Goal: Information Seeking & Learning: Learn about a topic

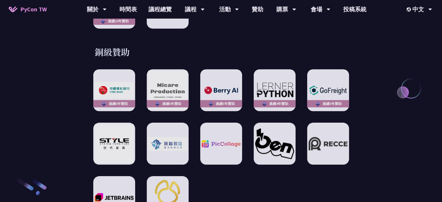
scroll to position [872, 0]
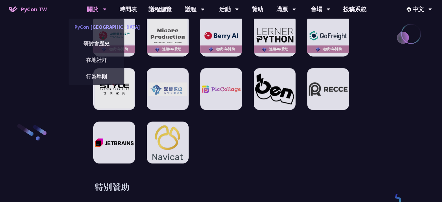
click at [102, 24] on link "PyCon [GEOGRAPHIC_DATA]" at bounding box center [97, 27] width 56 height 14
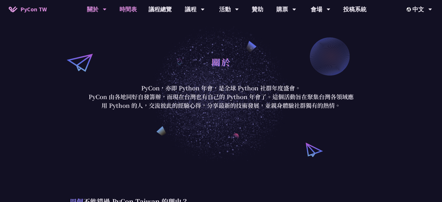
click at [129, 7] on link "時間表" at bounding box center [128, 9] width 29 height 19
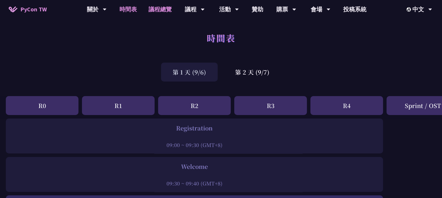
click at [147, 7] on link "議程總覽" at bounding box center [160, 9] width 35 height 19
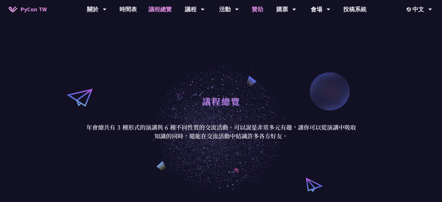
click at [261, 8] on link "贊助" at bounding box center [257, 9] width 23 height 19
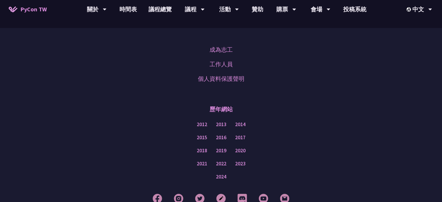
scroll to position [465, 0]
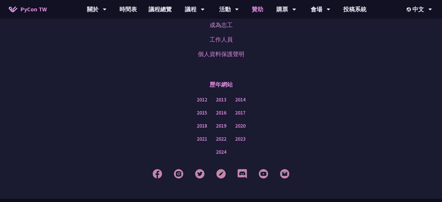
click at [250, 8] on link "贊助" at bounding box center [257, 9] width 23 height 19
click at [252, 4] on link "贊助" at bounding box center [257, 9] width 23 height 19
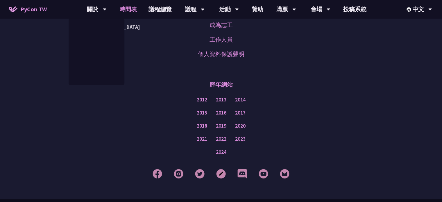
click at [129, 4] on link "時間表" at bounding box center [128, 9] width 29 height 19
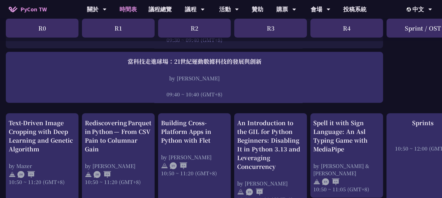
scroll to position [174, 0]
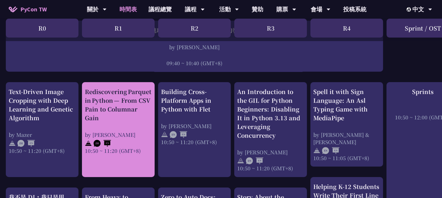
click at [129, 109] on div "Rediscovering Parquet in Python — From CSV Pain to Columnar Gain" at bounding box center [118, 104] width 67 height 35
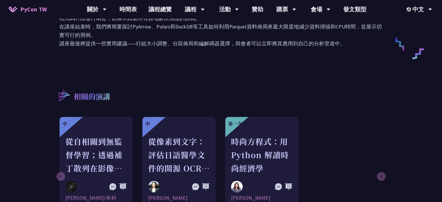
scroll to position [204, 0]
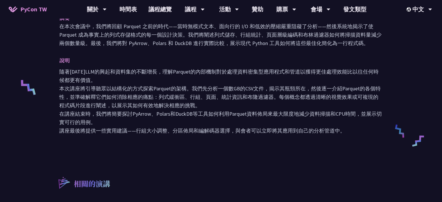
drag, startPoint x: 92, startPoint y: 100, endPoint x: 188, endPoint y: 119, distance: 98.5
click at [188, 119] on p "隨著2025年LLM的興起和資料集的不斷增長，理解Parquet的內部機制對於處理資料密集型應用程式和管道以獲得更佳處理效能比以往任何時候都更有價值。 本次講…" at bounding box center [221, 100] width 324 height 67
click at [249, 113] on font "在講座結束時，我們將簡要探討PyArrow、Polars和DuckDB等工具如何利用Parquet資料佈局來最大限度地減少資料掃描和CPU時間，並展示切實可行…" at bounding box center [220, 117] width 323 height 15
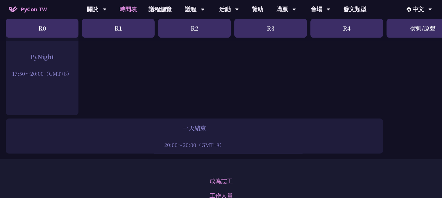
scroll to position [901, 0]
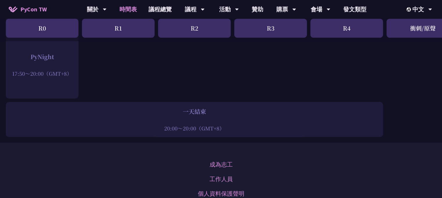
drag, startPoint x: 169, startPoint y: 114, endPoint x: 223, endPoint y: 124, distance: 55.4
click at [222, 124] on div "一天結束 20:00～20:00（GMT+8）" at bounding box center [195, 119] width 372 height 25
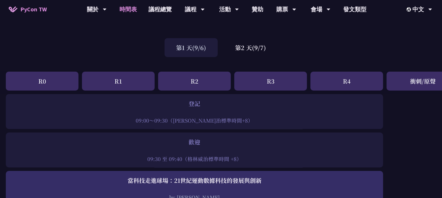
scroll to position [0, 0]
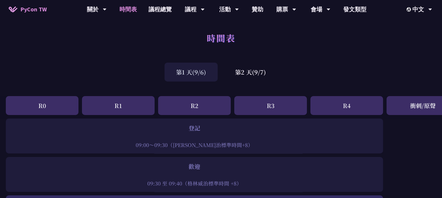
click at [245, 82] on div "第1 天(9/6) 第2 天(9/7)" at bounding box center [221, 72] width 442 height 25
click at [244, 77] on div "第2 天(9/7)" at bounding box center [251, 72] width 54 height 19
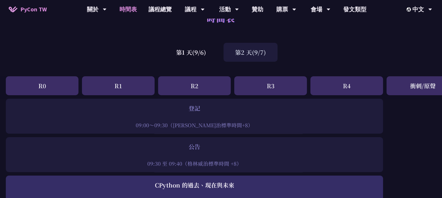
scroll to position [58, 0]
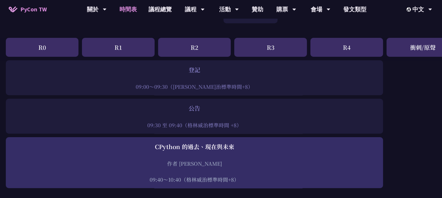
drag, startPoint x: 188, startPoint y: 74, endPoint x: 261, endPoint y: 95, distance: 75.5
drag, startPoint x: 199, startPoint y: 112, endPoint x: 250, endPoint y: 119, distance: 51.6
click at [250, 119] on div "公告 09:30 至 09:40（格林威治標準時間 +8）" at bounding box center [195, 116] width 372 height 25
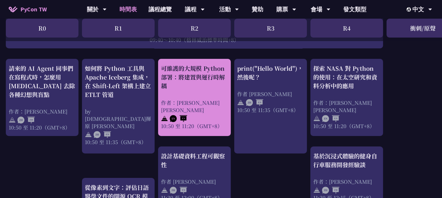
scroll to position [204, 0]
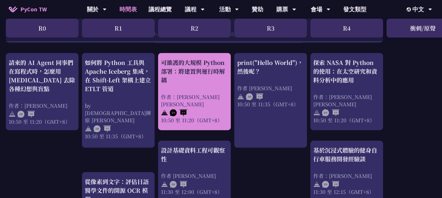
click at [175, 90] on div "可維護的大規模 Python 部署：將建置與運行時解耦 作者：Justin Lee 10:50 至 11:20（GMT+8）" at bounding box center [194, 90] width 67 height 65
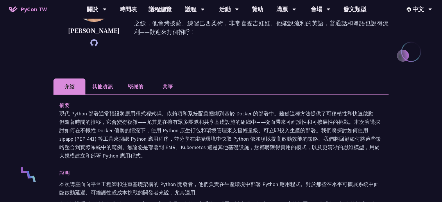
scroll to position [29, 0]
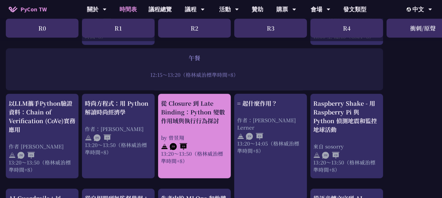
scroll to position [407, 0]
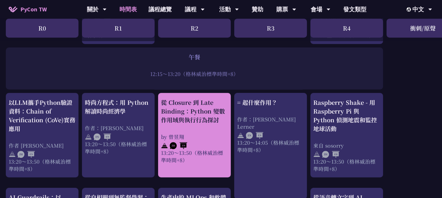
click at [181, 110] on div "從 Closure 到 Late Binding：Python 變數作用域與執行行為探討" at bounding box center [194, 111] width 67 height 26
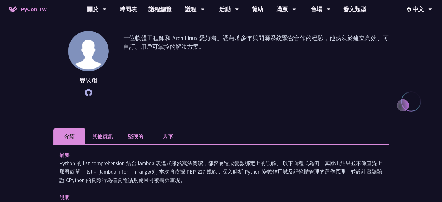
scroll to position [145, 0]
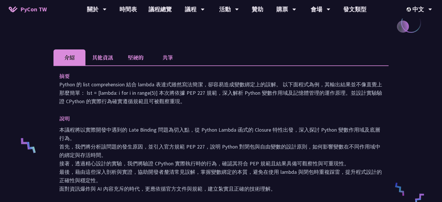
drag, startPoint x: 205, startPoint y: 97, endPoint x: 266, endPoint y: 132, distance: 70.2
click at [264, 129] on div "摘要 Python 的 list comprehension 結合 lambda 表達式雖然寫法簡潔，卻容易造成變數綁定上的誤解。 以下面程式為例，其輸出結果…" at bounding box center [221, 136] width 335 height 142
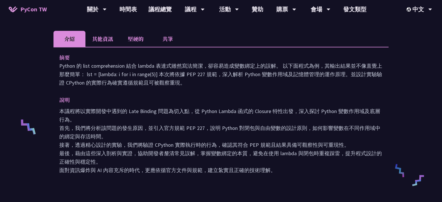
scroll to position [116, 0]
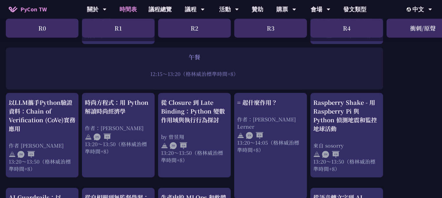
scroll to position [494, 0]
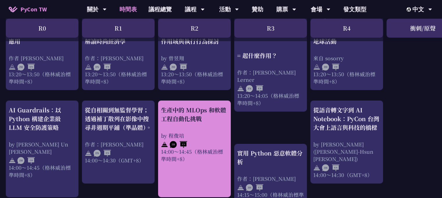
click at [190, 115] on font "生產中的 MLOps 和軟體工程自動化挑戰" at bounding box center [193, 114] width 65 height 17
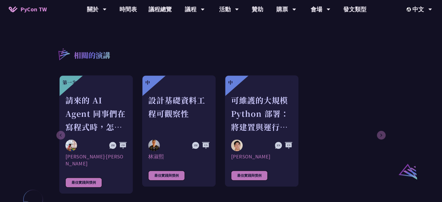
scroll to position [378, 0]
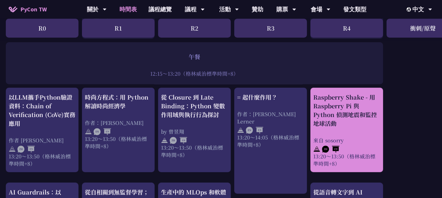
scroll to position [407, 0]
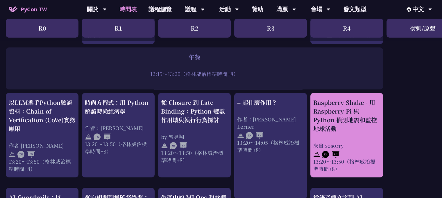
click at [322, 102] on div "Raspberry Shake - 用 Raspberry Pi 與 Python 偵測地震和監控地球活動" at bounding box center [346, 115] width 67 height 35
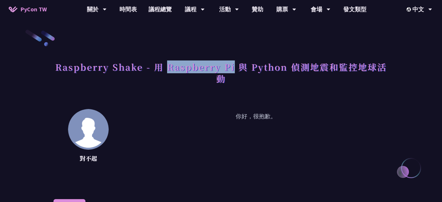
drag, startPoint x: 167, startPoint y: 68, endPoint x: 233, endPoint y: 68, distance: 65.4
click at [233, 68] on h1 "Raspberry Shake - 用 Raspberry Pi 與 Python 偵測地震和監控地球活動" at bounding box center [221, 72] width 335 height 29
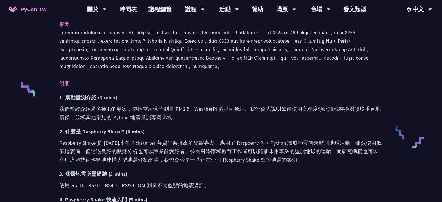
scroll to position [145, 0]
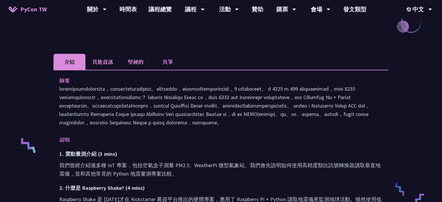
click at [98, 65] on font "其他資訊" at bounding box center [102, 62] width 21 height 8
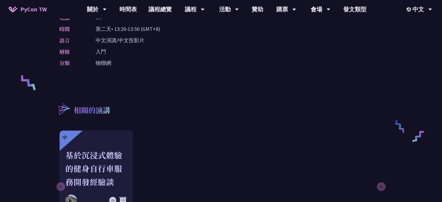
scroll to position [116, 0]
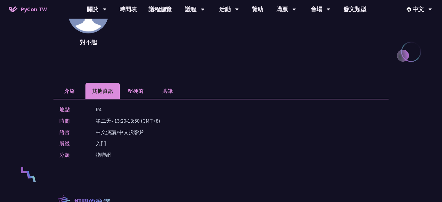
click at [134, 87] on font "堅硬的" at bounding box center [136, 91] width 16 height 8
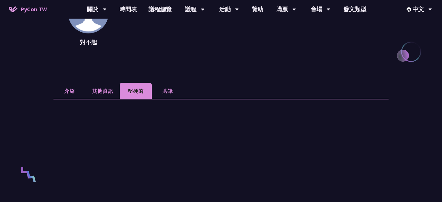
click at [173, 95] on li "共筆" at bounding box center [168, 91] width 32 height 16
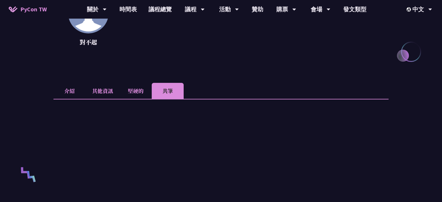
click at [65, 95] on li "介紹" at bounding box center [70, 91] width 32 height 16
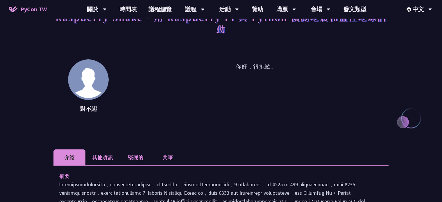
scroll to position [0, 0]
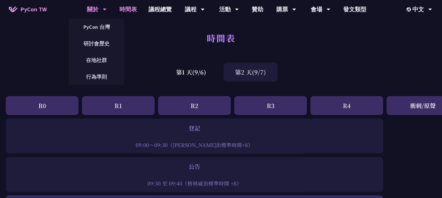
click at [105, 6] on icon at bounding box center [105, 9] width 4 height 6
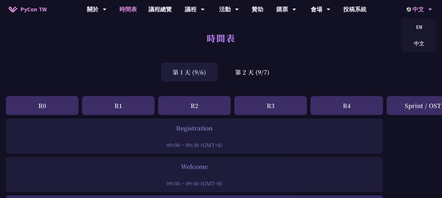
click at [415, 13] on div "中文" at bounding box center [420, 9] width 26 height 19
click at [415, 28] on div "EN" at bounding box center [419, 27] width 35 height 14
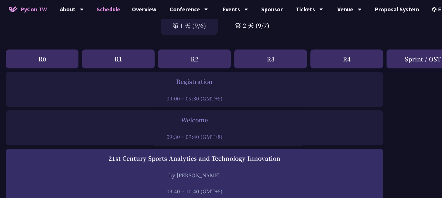
scroll to position [174, 0]
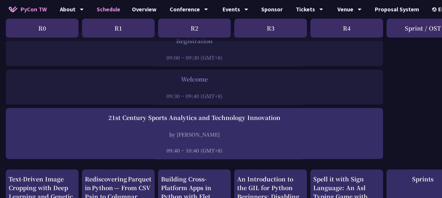
click at [60, 33] on div "R0" at bounding box center [42, 28] width 73 height 19
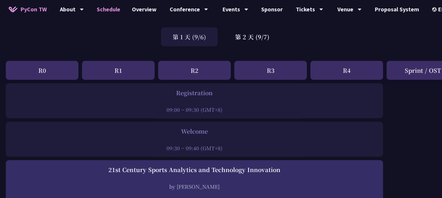
scroll to position [0, 0]
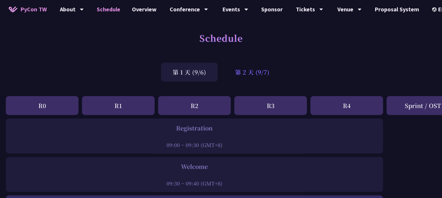
click at [242, 72] on div "第 2 天 (9/7)" at bounding box center [253, 72] width 58 height 19
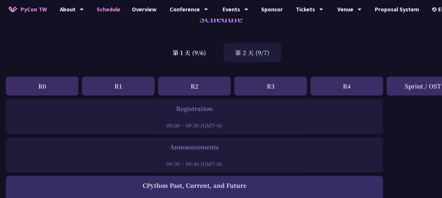
scroll to position [29, 0]
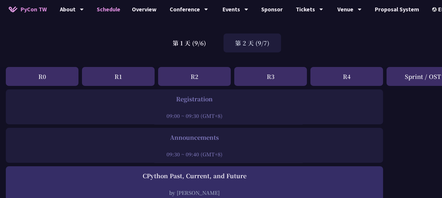
drag, startPoint x: 178, startPoint y: 96, endPoint x: 265, endPoint y: 101, distance: 87.4
click at [257, 101] on div "Registration" at bounding box center [195, 99] width 372 height 9
click at [201, 30] on div "Schedule" at bounding box center [221, 15] width 442 height 31
click at [200, 43] on div "第 1 天 (9/6)" at bounding box center [189, 42] width 57 height 19
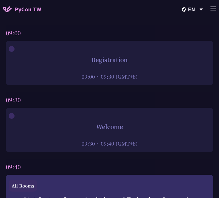
scroll to position [58, 0]
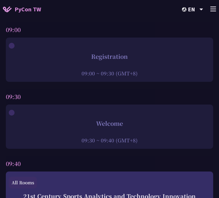
drag, startPoint x: 85, startPoint y: 140, endPoint x: 115, endPoint y: 140, distance: 30.5
click at [115, 140] on div "09:30 ~ 09:40 (GMT+8)" at bounding box center [109, 139] width 201 height 7
copy div "09:30 ~ 09:40"
drag, startPoint x: 126, startPoint y: 124, endPoint x: 93, endPoint y: 116, distance: 34.6
click at [93, 116] on div "Welcome 09:30 ~ 09:40 (GMT+8)" at bounding box center [109, 126] width 207 height 44
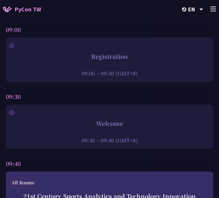
copy div "Welcome"
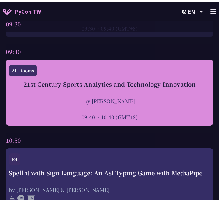
scroll to position [204, 0]
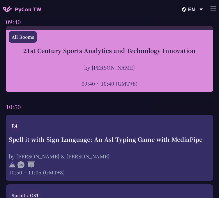
click at [88, 57] on div "21st Century Sports Analytics and Technology Innovation by Tica Lin 09:40 ~ 10:…" at bounding box center [109, 66] width 201 height 41
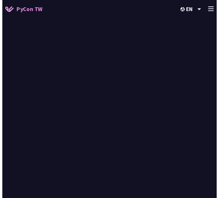
scroll to position [204, 0]
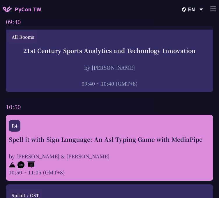
drag, startPoint x: 7, startPoint y: 140, endPoint x: 208, endPoint y: 140, distance: 200.9
click at [208, 140] on div "R4 Spell it with Sign Language: An Asl Typing Game with MediaPipe by Megan & Et…" at bounding box center [109, 148] width 207 height 66
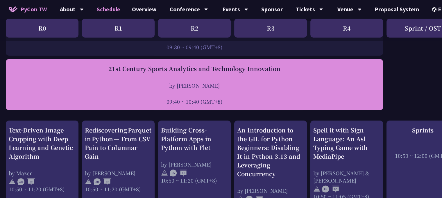
scroll to position [145, 0]
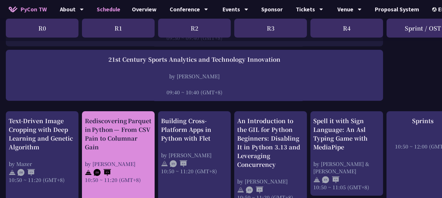
click at [86, 123] on div "Rediscovering Parquet in Python — From CSV Pain to Columnar Gain" at bounding box center [118, 133] width 67 height 35
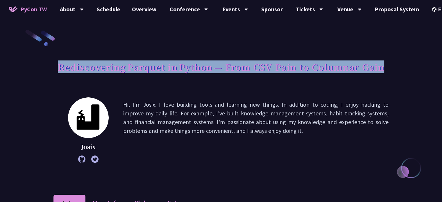
drag, startPoint x: 59, startPoint y: 71, endPoint x: 391, endPoint y: 76, distance: 331.2
copy h1 "Rediscovering Parquet in Python — From CSV Pain to Columnar Gain"
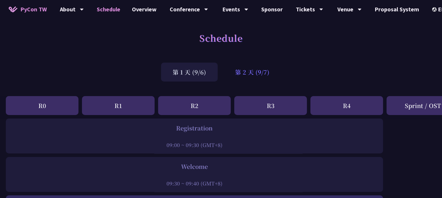
click at [251, 79] on div "第 2 天 (9/7)" at bounding box center [253, 72] width 58 height 19
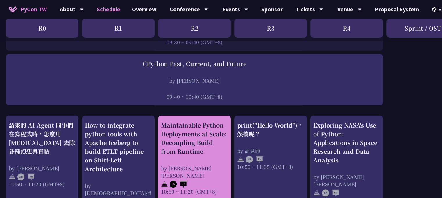
scroll to position [174, 0]
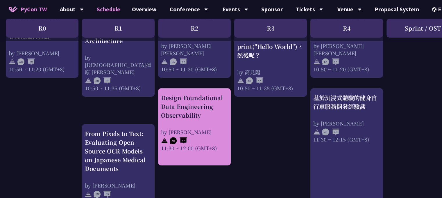
scroll to position [262, 0]
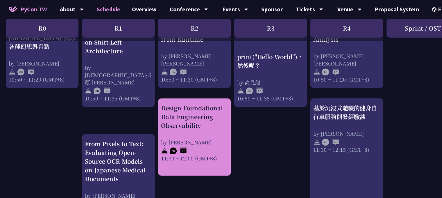
drag, startPoint x: 160, startPoint y: 107, endPoint x: 202, endPoint y: 128, distance: 47.1
click at [202, 128] on div "Design Foundational Data Engineering Observability by Shuhsi Lin 11:30 ~ 12:00 …" at bounding box center [194, 136] width 73 height 77
copy div "Design Foundational Data Engineering Observability"
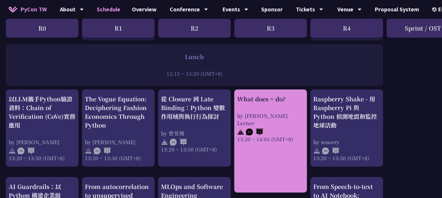
scroll to position [436, 0]
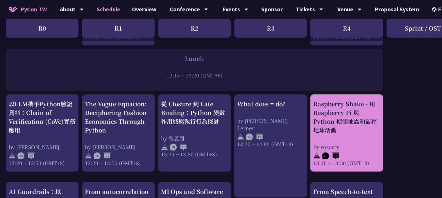
drag, startPoint x: 180, startPoint y: 106, endPoint x: 334, endPoint y: 114, distance: 153.4
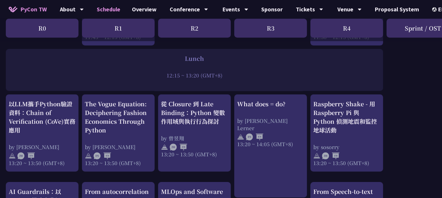
click at [422, 122] on div "print("Hello World")，然後呢？ by 高見龍 10:50 ~ 11:35 (GMT+8) What does = do? by Reuve…" at bounding box center [309, 107] width 618 height 850
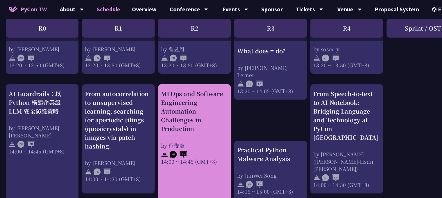
scroll to position [552, 0]
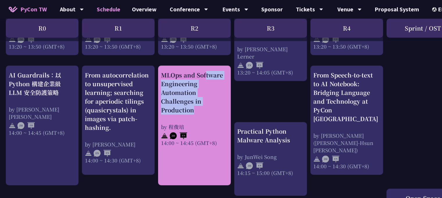
drag, startPoint x: 160, startPoint y: 71, endPoint x: 215, endPoint y: 115, distance: 70.5
click at [216, 115] on div "MLOps and Software Engineering Automation Challenges in Production by 程俊培 14:00…" at bounding box center [194, 125] width 73 height 120
copy div "MLOps and Software Engineering Automation Challenges in Production"
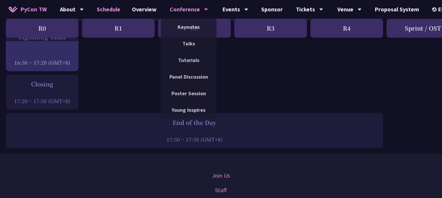
scroll to position [814, 0]
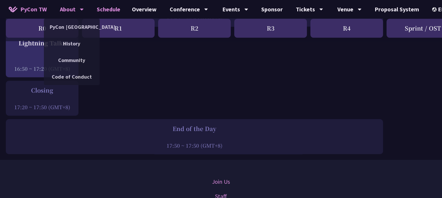
click at [62, 11] on div "About" at bounding box center [72, 9] width 24 height 19
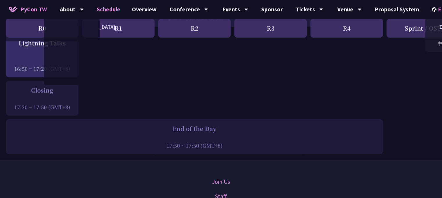
click at [432, 10] on img at bounding box center [435, 9] width 6 height 4
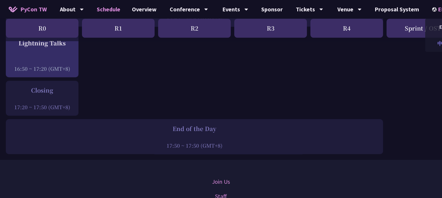
click at [432, 47] on div "中文" at bounding box center [442, 44] width 35 height 14
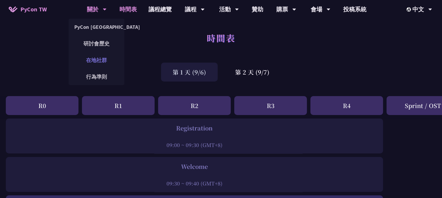
click at [93, 59] on link "在地社群" at bounding box center [97, 60] width 56 height 14
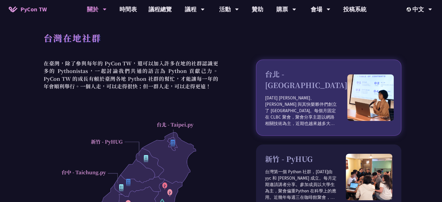
click at [284, 78] on h3 "台北 - Taipei.py" at bounding box center [306, 80] width 82 height 22
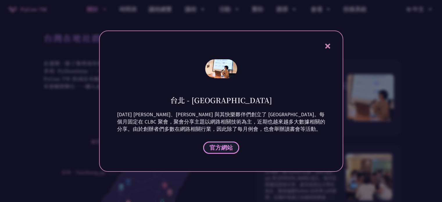
click at [215, 151] on span "官方網站" at bounding box center [221, 147] width 23 height 7
click at [325, 168] on div "台北 - Taipei.py 2012 年 Keith、Tim 與其快樂夥伴們創立了 Taipei.py。每個月固定在 CLBC 聚會，聚會分享主題以網路相關…" at bounding box center [221, 101] width 244 height 141
click at [330, 50] on div "台北 - Taipei.py 2012 年 Keith、Tim 與其快樂夥伴們創立了 Taipei.py。每個月固定在 CLBC 聚會，聚會分享主題以網路相關…" at bounding box center [221, 101] width 244 height 141
click at [329, 49] on icon at bounding box center [327, 45] width 7 height 7
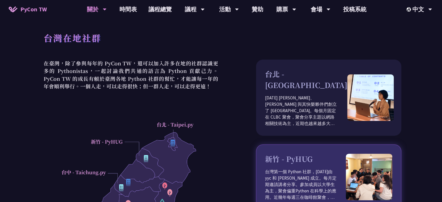
click at [280, 154] on div "新竹 - PyHUG 台灣第一個 Python 社群，2011 年由 yyc 和 Albert Huang 成立。每月定期邀請講者分享。參加成員以大學生為主，…" at bounding box center [305, 177] width 81 height 47
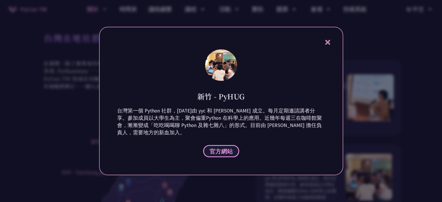
click at [207, 153] on link "官方網站" at bounding box center [221, 151] width 36 height 12
drag, startPoint x: 319, startPoint y: 44, endPoint x: 327, endPoint y: 40, distance: 8.5
click at [320, 44] on div "新竹 - PyHUG 台灣第一個 Python 社群，2011 年由 yyc 和 Albert Huang 成立。每月定期邀請講者分享。參加成員以大學生為主，…" at bounding box center [221, 101] width 244 height 149
click at [327, 40] on icon at bounding box center [327, 42] width 7 height 7
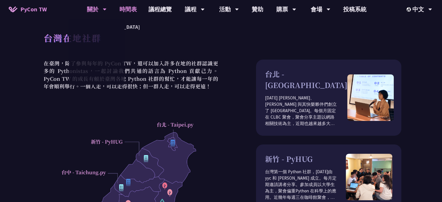
click at [129, 15] on link "時間表" at bounding box center [128, 9] width 29 height 19
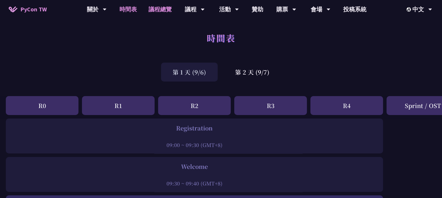
click at [151, 10] on link "議程總覽" at bounding box center [160, 9] width 35 height 19
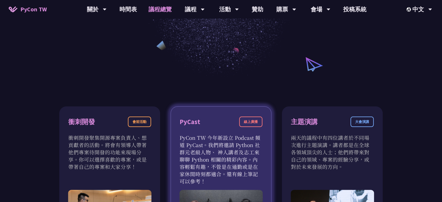
scroll to position [174, 0]
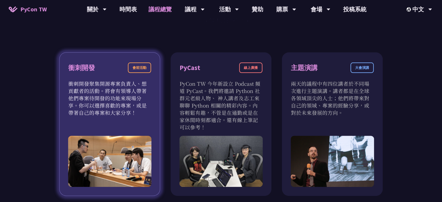
click at [104, 75] on div "衝刺開發 會前活動" at bounding box center [109, 71] width 83 height 17
click at [147, 72] on div "會前活動" at bounding box center [139, 68] width 23 height 10
click at [143, 68] on div "會前活動" at bounding box center [139, 68] width 23 height 10
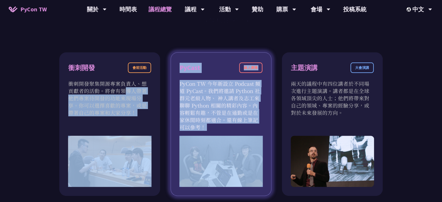
drag, startPoint x: 75, startPoint y: 89, endPoint x: 201, endPoint y: 136, distance: 134.4
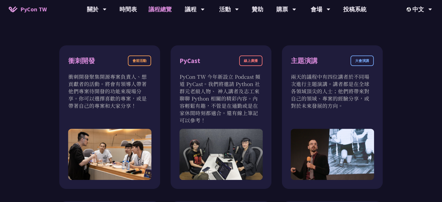
scroll to position [58, 0]
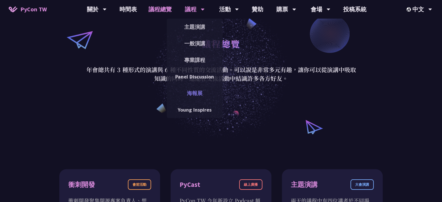
click at [180, 94] on link "海報展" at bounding box center [195, 93] width 56 height 14
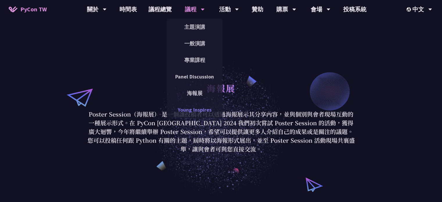
click at [185, 106] on link "Young Inspires" at bounding box center [195, 110] width 56 height 14
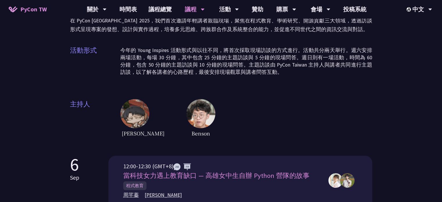
scroll to position [87, 0]
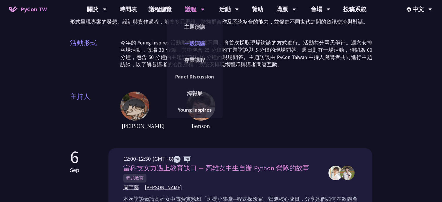
click at [196, 48] on link "一般演講" at bounding box center [195, 44] width 56 height 14
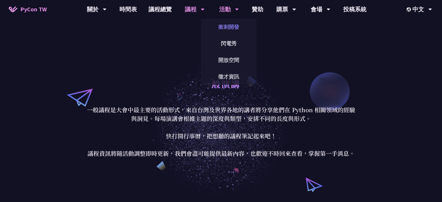
click at [225, 28] on link "衝刺開發" at bounding box center [229, 27] width 56 height 14
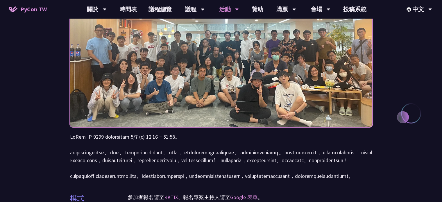
scroll to position [58, 0]
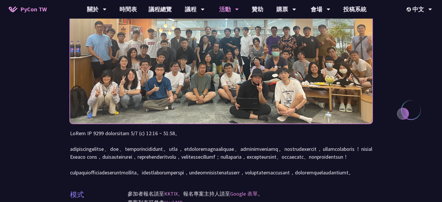
click at [183, 85] on img at bounding box center [221, 66] width 302 height 148
drag, startPoint x: 158, startPoint y: 131, endPoint x: 215, endPoint y: 135, distance: 57.1
click at [216, 135] on p at bounding box center [221, 152] width 302 height 47
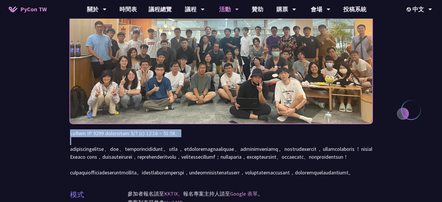
drag, startPoint x: 69, startPoint y: 136, endPoint x: 242, endPoint y: 140, distance: 173.1
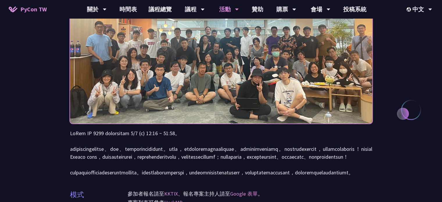
drag, startPoint x: 176, startPoint y: 145, endPoint x: 164, endPoint y: 147, distance: 12.6
click at [172, 146] on p at bounding box center [221, 152] width 302 height 47
drag, startPoint x: 85, startPoint y: 147, endPoint x: 74, endPoint y: 148, distance: 11.3
click at [74, 148] on p at bounding box center [221, 152] width 302 height 47
click at [71, 149] on p at bounding box center [221, 152] width 302 height 47
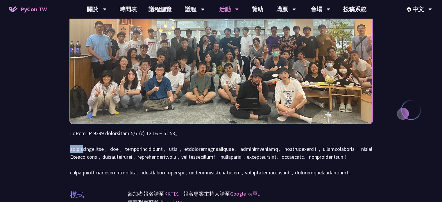
drag, startPoint x: 66, startPoint y: 149, endPoint x: 139, endPoint y: 156, distance: 73.3
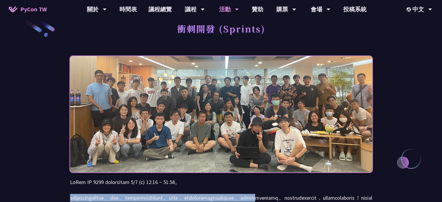
scroll to position [0, 0]
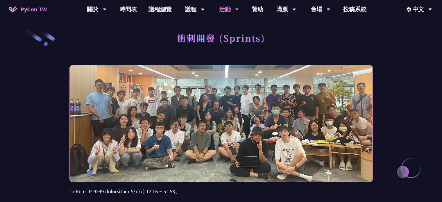
click at [186, 141] on img at bounding box center [221, 124] width 302 height 148
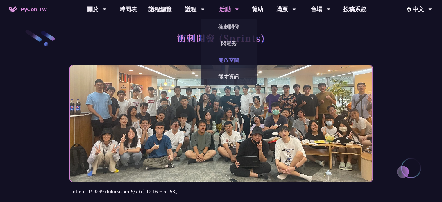
drag, startPoint x: 217, startPoint y: 68, endPoint x: 218, endPoint y: 60, distance: 7.9
click at [218, 61] on div "開放空間" at bounding box center [229, 60] width 56 height 17
click at [218, 60] on link "開放空間" at bounding box center [229, 60] width 56 height 14
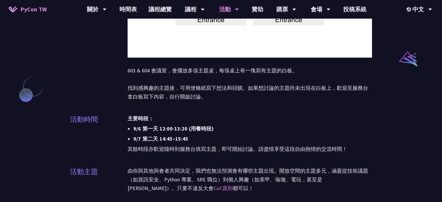
scroll to position [465, 0]
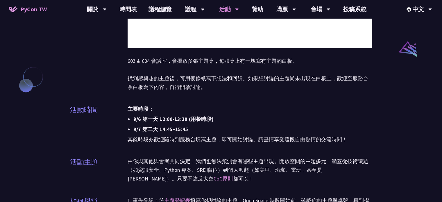
drag, startPoint x: 132, startPoint y: 121, endPoint x: 214, endPoint y: 122, distance: 82.3
click at [214, 122] on ul "主要時段： 9/6 第一天 12:00-13:20 (用餐時段) 9/7 第二天 14:45–15:45" at bounding box center [250, 119] width 245 height 29
click at [212, 132] on li "9/7 第二天 14:45–15:45" at bounding box center [252, 129] width 239 height 9
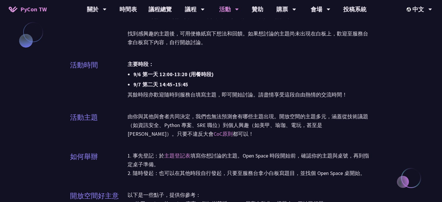
scroll to position [523, 0]
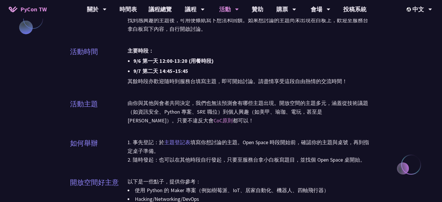
click at [173, 142] on link "主題登記表" at bounding box center [177, 142] width 26 height 7
drag, startPoint x: 136, startPoint y: 66, endPoint x: 216, endPoint y: 125, distance: 98.9
click at [215, 124] on div "開放空間 開放空間（Open Space）是自助式、聚會形式的活動，與大會議程同時進行。活動的主題不事先安排，而是由會眾在現場自由規劃與參與。你可以選擇分享某…" at bounding box center [221, 30] width 302 height 1106
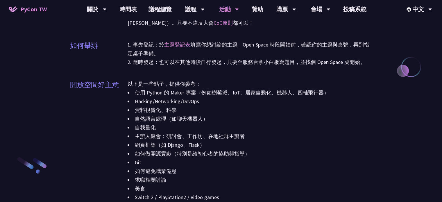
scroll to position [669, 0]
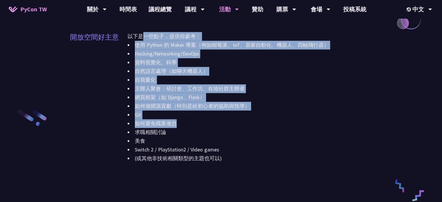
drag, startPoint x: 158, startPoint y: 49, endPoint x: 234, endPoint y: 127, distance: 109.6
click at [235, 127] on div "以下是一些點子，提供你參考： 使用 Python 的 Maker 專案（例如樹莓派、IoT、居家自動化、機器人、四軸飛行器） Hacking/Networki…" at bounding box center [250, 101] width 245 height 138
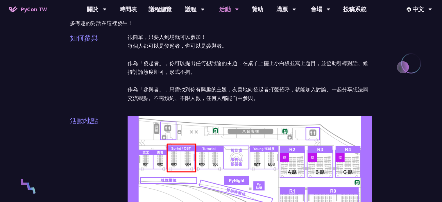
scroll to position [0, 0]
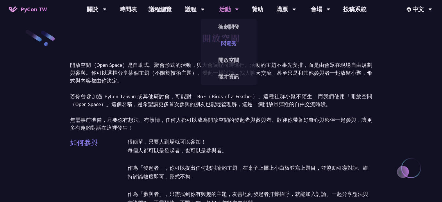
click at [223, 50] on link "閃電秀" at bounding box center [229, 44] width 56 height 14
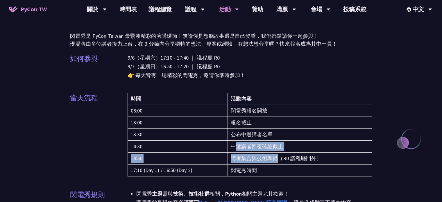
drag, startPoint x: 237, startPoint y: 145, endPoint x: 277, endPoint y: 154, distance: 41.8
click at [277, 154] on tbody "08:00 閃電秀報名開放 13:00 報名截止 13:30 公布中選講者名單 14:30 中選講者回覆確認截止 14:50 講者集合與技術準備（R0 議程廳…" at bounding box center [250, 141] width 245 height 72
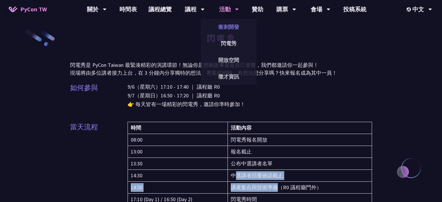
click at [236, 28] on link "衝刺開發" at bounding box center [229, 27] width 56 height 14
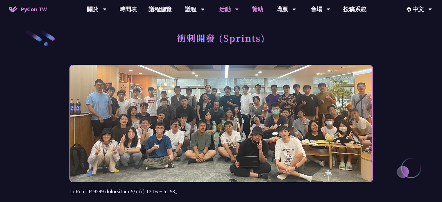
click at [257, 9] on link "贊助" at bounding box center [257, 9] width 23 height 19
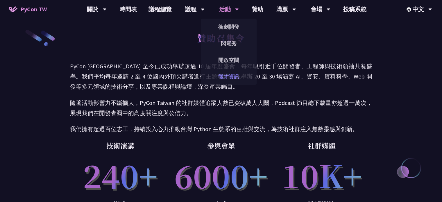
click at [223, 75] on link "徵才資訊" at bounding box center [229, 77] width 56 height 14
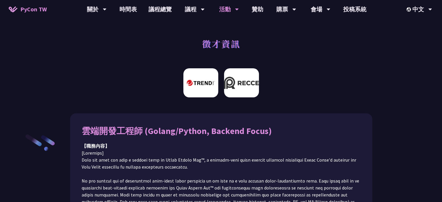
click at [224, 83] on img at bounding box center [241, 82] width 35 height 29
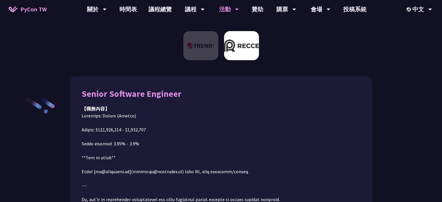
scroll to position [65, 0]
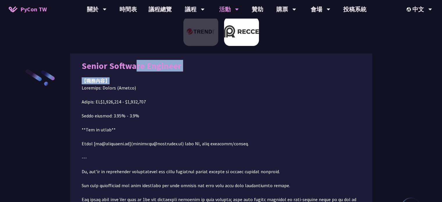
drag, startPoint x: 115, startPoint y: 69, endPoint x: 190, endPoint y: 72, distance: 74.8
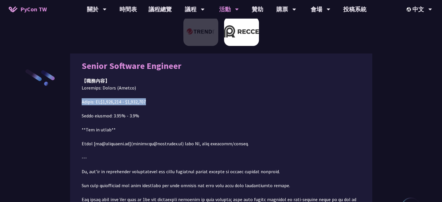
drag, startPoint x: 79, startPoint y: 104, endPoint x: 152, endPoint y: 103, distance: 73.0
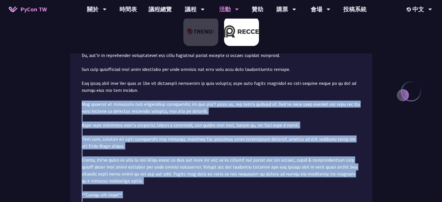
scroll to position [0, 0]
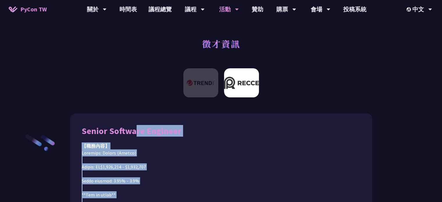
drag, startPoint x: 119, startPoint y: 157, endPoint x: 84, endPoint y: 124, distance: 47.9
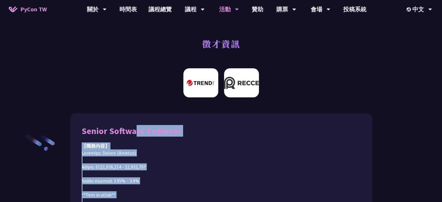
click at [204, 79] on img at bounding box center [200, 82] width 35 height 29
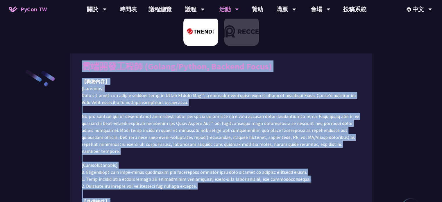
scroll to position [65, 0]
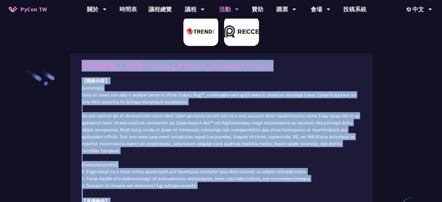
click at [239, 34] on img at bounding box center [241, 31] width 35 height 29
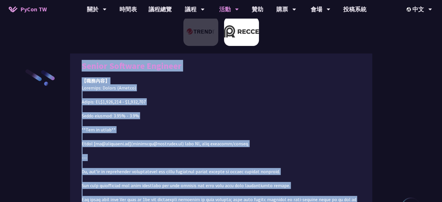
copy div "Senior Software Engineer 【職務內容】 Location: Taiwan (Remote) Salary: TW$1,600,000 …"
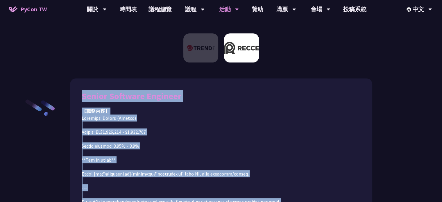
scroll to position [0, 0]
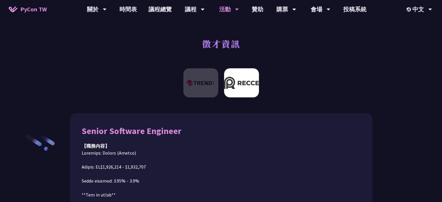
click at [267, 67] on div at bounding box center [221, 84] width 442 height 39
click at [194, 99] on div at bounding box center [221, 84] width 442 height 39
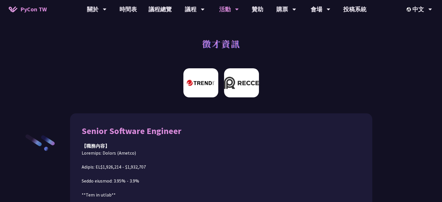
click at [195, 91] on img at bounding box center [200, 82] width 35 height 29
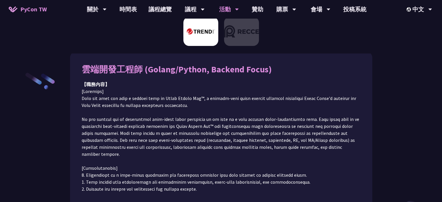
scroll to position [65, 0]
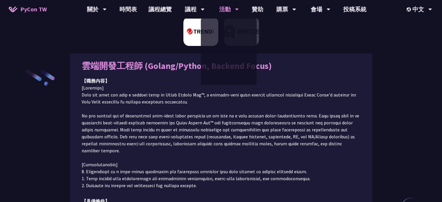
click at [286, 24] on div at bounding box center [221, 33] width 442 height 39
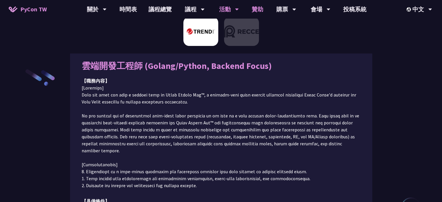
click at [263, 9] on link "贊助" at bounding box center [257, 9] width 23 height 19
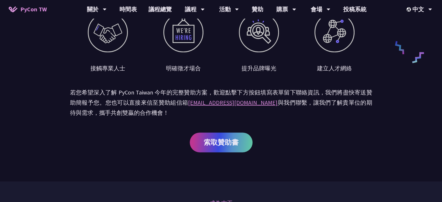
scroll to position [249, 0]
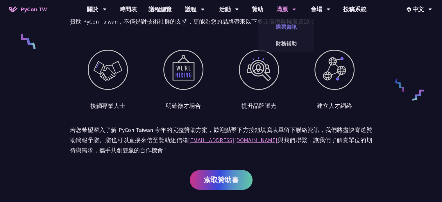
click at [280, 28] on link "購票資訊" at bounding box center [287, 27] width 56 height 14
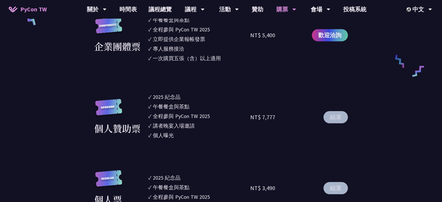
scroll to position [407, 0]
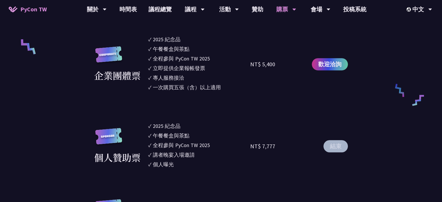
drag, startPoint x: 147, startPoint y: 46, endPoint x: 217, endPoint y: 89, distance: 82.1
click at [214, 101] on section "企業票 ✓ 2025 紀念品 ✓ 午餐餐盒與茶點 ✓ 全程參與 PyCon TW 2025 ✓ 活動結束後一週提供企業報帳發票 NT$ 6,000 結束 企業…" at bounding box center [221, 168] width 254 height 400
click at [237, 89] on li "✓ 一次購買五張（含）以上適用" at bounding box center [199, 87] width 102 height 8
drag, startPoint x: 237, startPoint y: 88, endPoint x: 149, endPoint y: 41, distance: 100.4
click at [149, 41] on ul "✓ 2025 紀念品 ✓ 午餐餐盒與茶點 ✓ 全程參與 PyCon TW 2025 ✓ 立即提供企業報帳發票 ✓ 專人服務接洽 ✓ 一次購買五張（含）以上適用" at bounding box center [199, 64] width 102 height 58
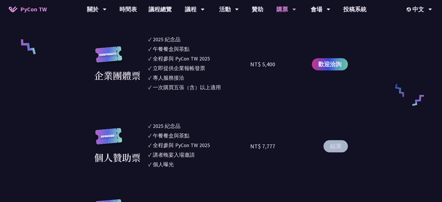
click at [174, 50] on div "午餐餐盒與茶點" at bounding box center [171, 49] width 37 height 8
click at [324, 24] on link "會場資訊" at bounding box center [321, 27] width 56 height 14
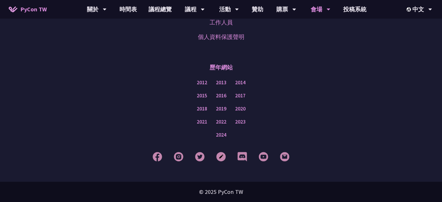
scroll to position [802, 0]
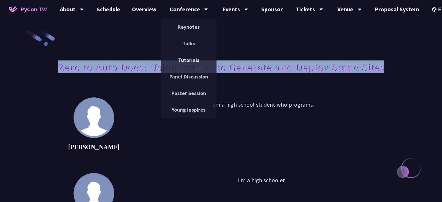
click at [385, 59] on div "Zero to Auto Docs: Using Python to Generate and Deploy Static Sites" at bounding box center [221, 73] width 335 height 31
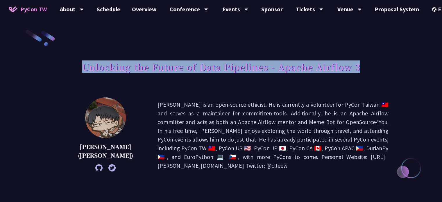
drag, startPoint x: 82, startPoint y: 67, endPoint x: 374, endPoint y: 63, distance: 291.7
click at [374, 63] on div "Unlocking the Future of Data Pipelines - Apache Airflow 3" at bounding box center [221, 73] width 335 height 31
copy h1 "Unlocking the Future of Data Pipelines - Apache Airflow 3"
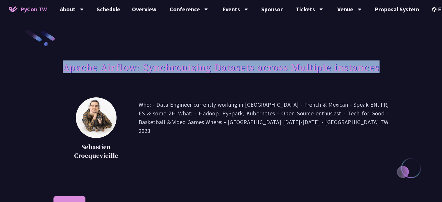
drag, startPoint x: 65, startPoint y: 68, endPoint x: 374, endPoint y: 67, distance: 308.8
click at [380, 69] on div "Apache Airflow: Synchronizing Datasets across Multiple instances" at bounding box center [221, 73] width 335 height 31
copy h1 "Apache Airflow: Synchronizing Datasets across Multiple instances"
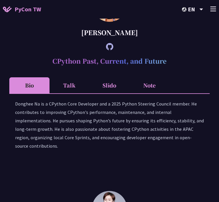
scroll to position [465, 0]
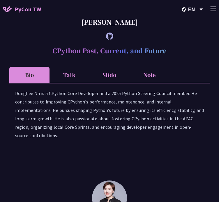
drag, startPoint x: 49, startPoint y: 53, endPoint x: 173, endPoint y: 54, distance: 124.5
click at [173, 54] on h2 "CPython Past, Current, and Future" at bounding box center [109, 50] width 200 height 15
copy h2 "CPython Past, Current, and Future"
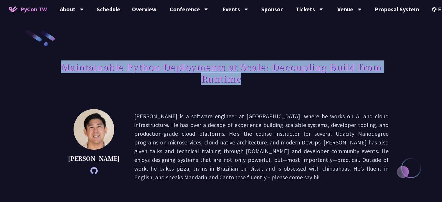
click at [263, 83] on h1 "Maintainable Python Deployments at Scale: Decoupling Build from Runtime" at bounding box center [221, 72] width 335 height 29
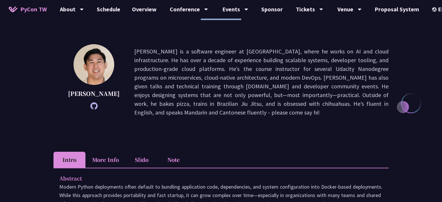
scroll to position [29, 0]
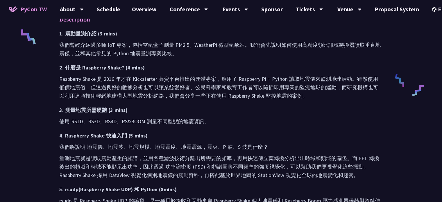
scroll to position [378, 0]
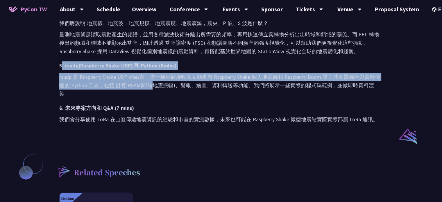
drag, startPoint x: 62, startPoint y: 89, endPoint x: 159, endPoint y: 112, distance: 99.8
click at [157, 112] on div "1. 震動量測介紹 (3 mins) 我們曾經介紹過多種 IoT 專案，包括空氣盒子測量 PM2.5、WeatherPi 微型氣象站。我們會先說明如何使用高精…" at bounding box center [221, 14] width 324 height 218
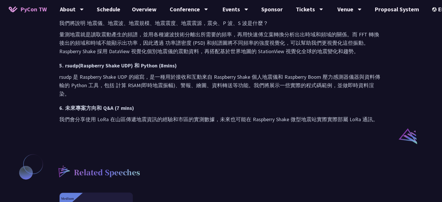
click at [192, 98] on p "rsudp 是 Raspberry Shake UDP 的縮寫，是一種用於接收和互動來自 Raspberry Shake 個人地震儀和 Raspberry B…" at bounding box center [221, 85] width 324 height 25
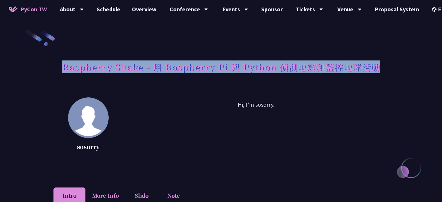
drag, startPoint x: 69, startPoint y: 65, endPoint x: 345, endPoint y: 63, distance: 275.7
copy h1 "Raspberry Shake - 用 Raspberry Pi 與 Python 偵測地震和監控地球活動"
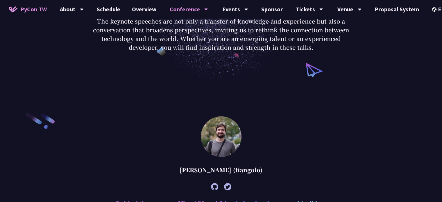
scroll to position [225, 0]
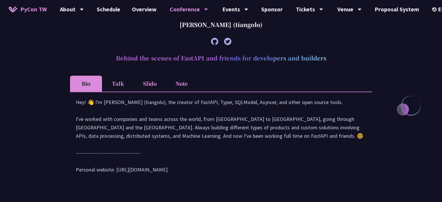
drag, startPoint x: 107, startPoint y: 58, endPoint x: 339, endPoint y: 53, distance: 232.7
click at [339, 53] on h2 "Behind the scenes of FastAPI and friends for developers and builders" at bounding box center [221, 57] width 302 height 17
copy h2 "Behind the scenes of FastAPI and friends for developers and builders"
